Goal: Find specific page/section: Find specific page/section

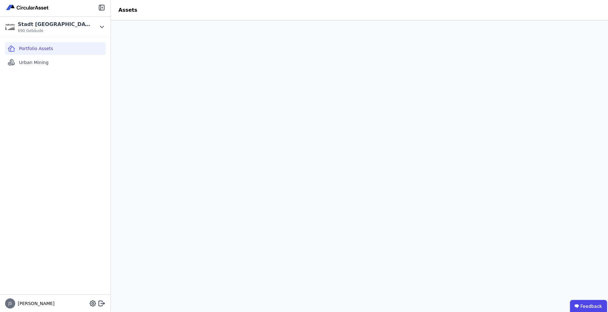
click at [73, 118] on div "Portfolio Assets Urban Mining" at bounding box center [55, 165] width 110 height 257
click at [88, 114] on div "Portfolio Assets Urban Mining" at bounding box center [55, 165] width 110 height 257
click at [48, 148] on div "Portfolio Assets Urban Mining" at bounding box center [55, 165] width 110 height 257
click at [101, 27] on icon at bounding box center [101, 27] width 3 height 2
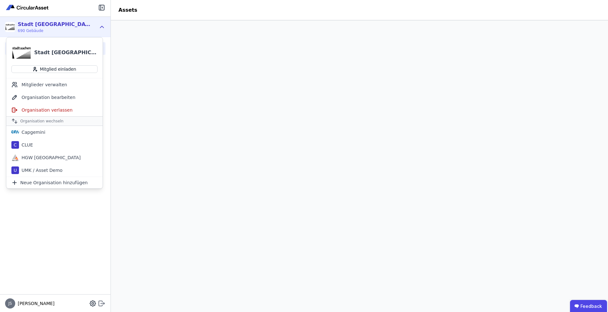
click at [102, 304] on icon at bounding box center [100, 302] width 3 height 5
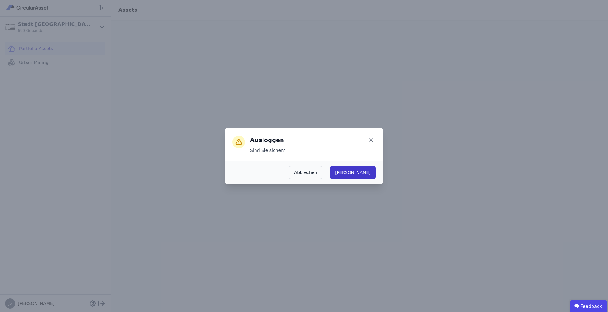
click at [368, 177] on button "Ja" at bounding box center [353, 172] width 46 height 13
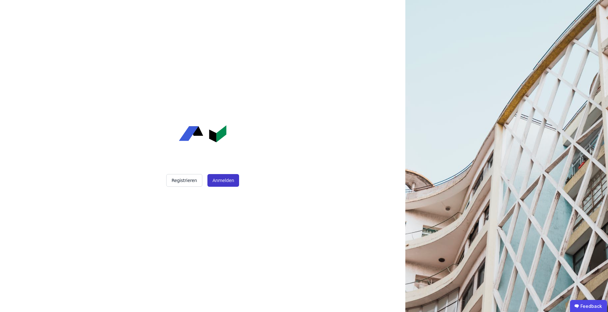
click at [222, 182] on button "Anmelden" at bounding box center [223, 180] width 32 height 13
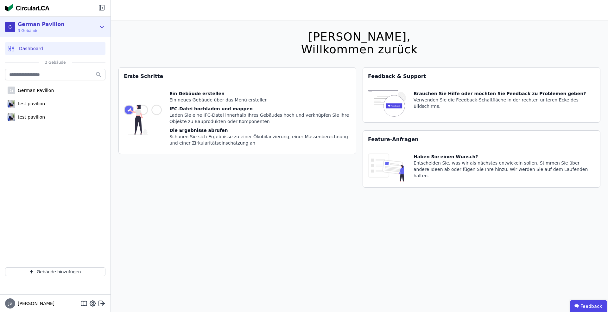
click at [95, 25] on div "G German Pavillon 3 Gebäude" at bounding box center [50, 27] width 91 height 13
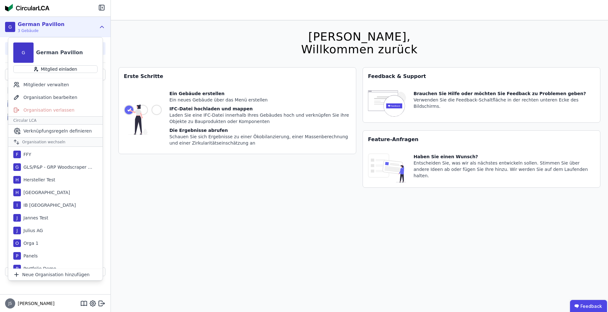
scroll to position [144, 0]
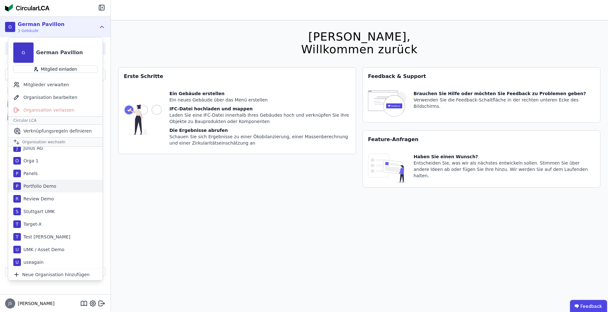
click at [42, 186] on div "Portfolio Demo" at bounding box center [38, 186] width 35 height 6
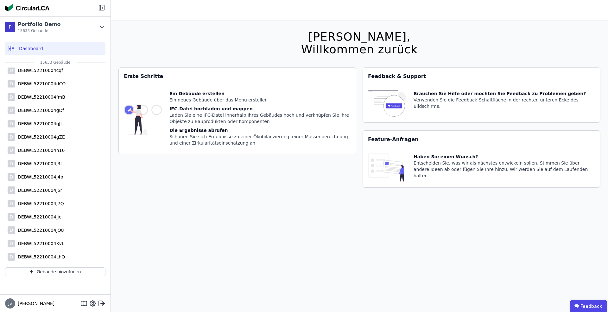
scroll to position [158, 0]
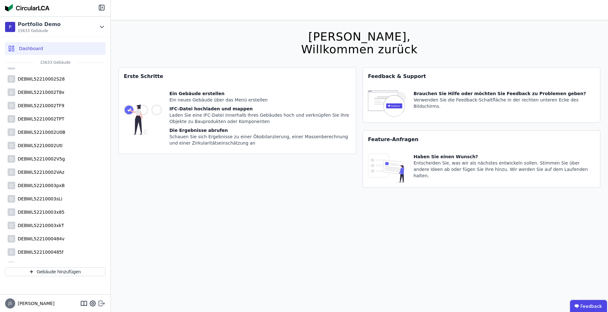
click at [101, 305] on icon at bounding box center [102, 303] width 8 height 8
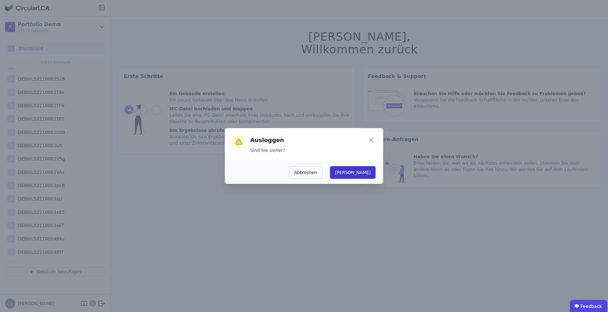
click at [373, 173] on button "Ja" at bounding box center [353, 172] width 46 height 13
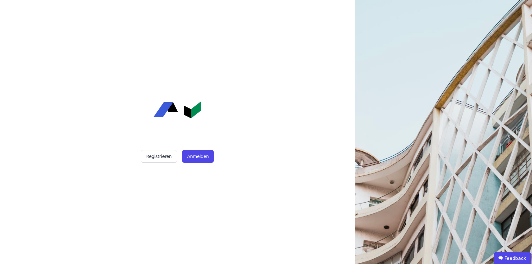
click at [201, 102] on div "Registrieren Anmelden" at bounding box center [177, 132] width 158 height 264
click at [193, 152] on button "Anmelden" at bounding box center [198, 156] width 32 height 13
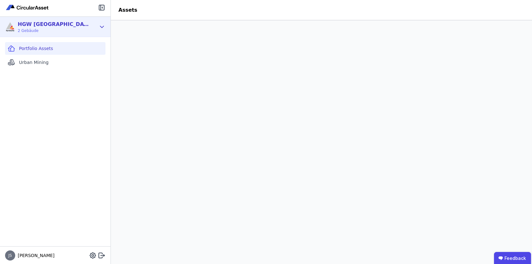
click at [100, 30] on icon at bounding box center [101, 27] width 7 height 8
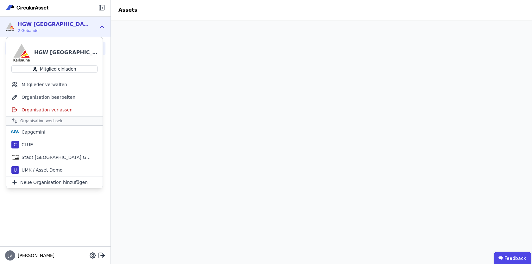
click at [75, 211] on div "Portfolio Assets Urban Mining" at bounding box center [55, 141] width 110 height 209
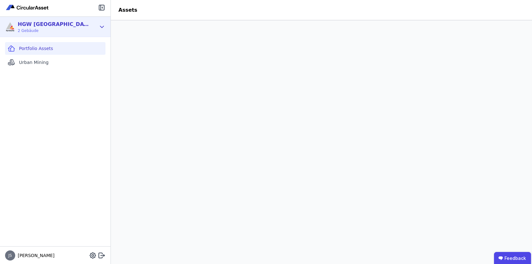
click at [102, 22] on div "HGW Karlsruhe 2 Gebäude" at bounding box center [55, 27] width 110 height 20
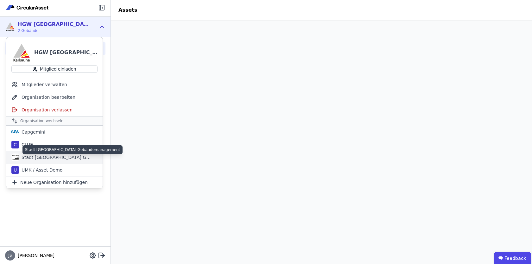
click at [85, 155] on div "Stadt [GEOGRAPHIC_DATA] Gebäudemanagement" at bounding box center [55, 157] width 73 height 6
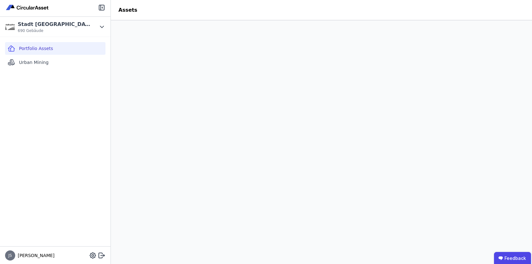
click at [169, 5] on header "Assets" at bounding box center [321, 10] width 421 height 20
